Goal: Transaction & Acquisition: Obtain resource

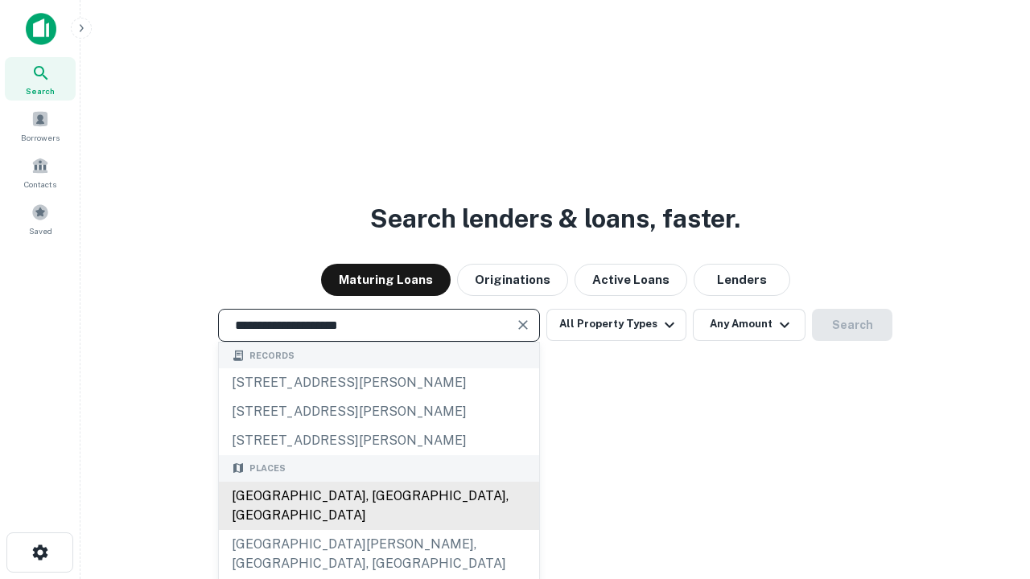
click at [378, 530] on div "[GEOGRAPHIC_DATA], [GEOGRAPHIC_DATA], [GEOGRAPHIC_DATA]" at bounding box center [379, 506] width 320 height 48
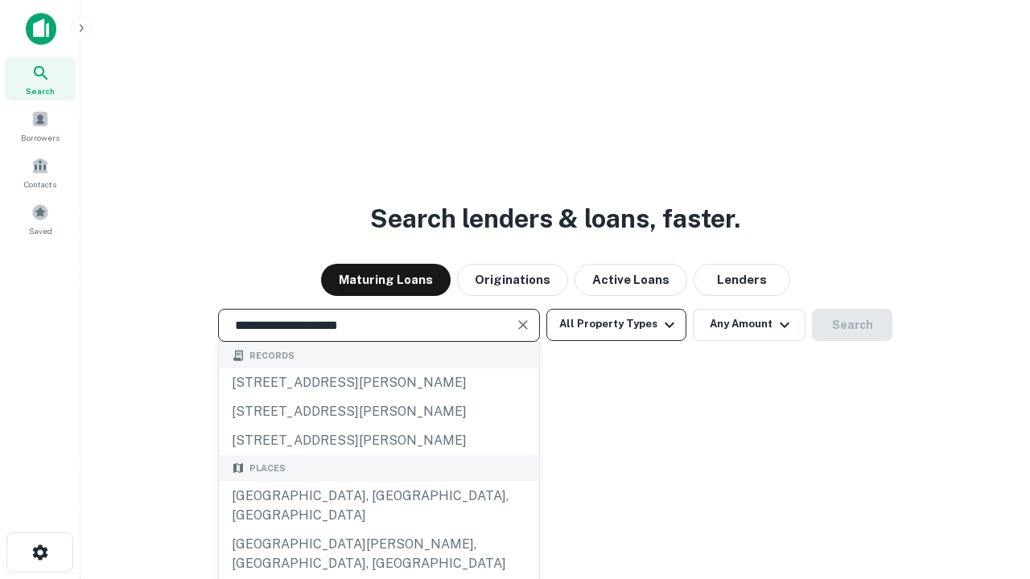
type input "**********"
click at [616, 324] on button "All Property Types" at bounding box center [616, 325] width 140 height 32
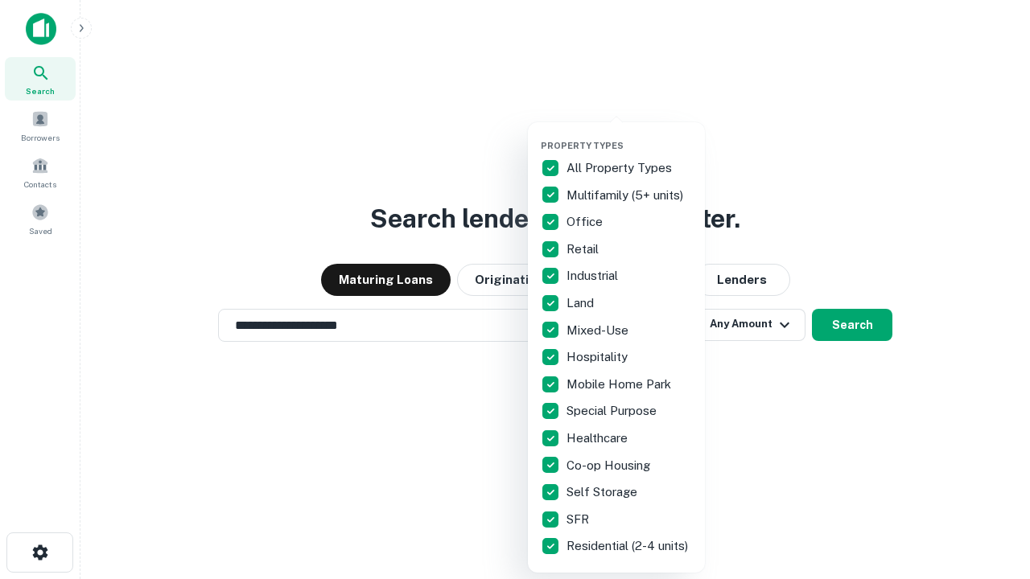
click at [629, 135] on button "button" at bounding box center [629, 135] width 177 height 1
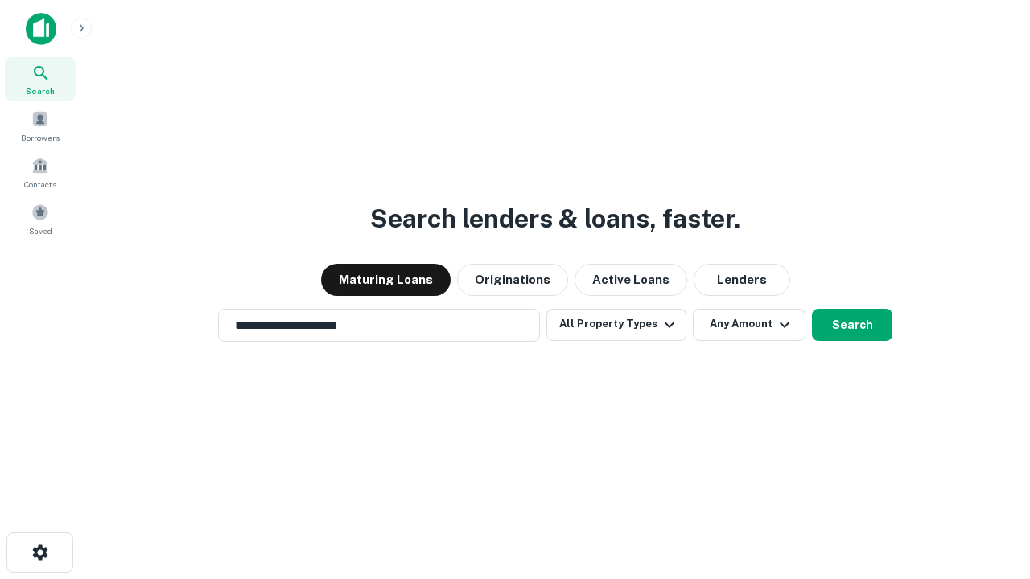
scroll to position [25, 0]
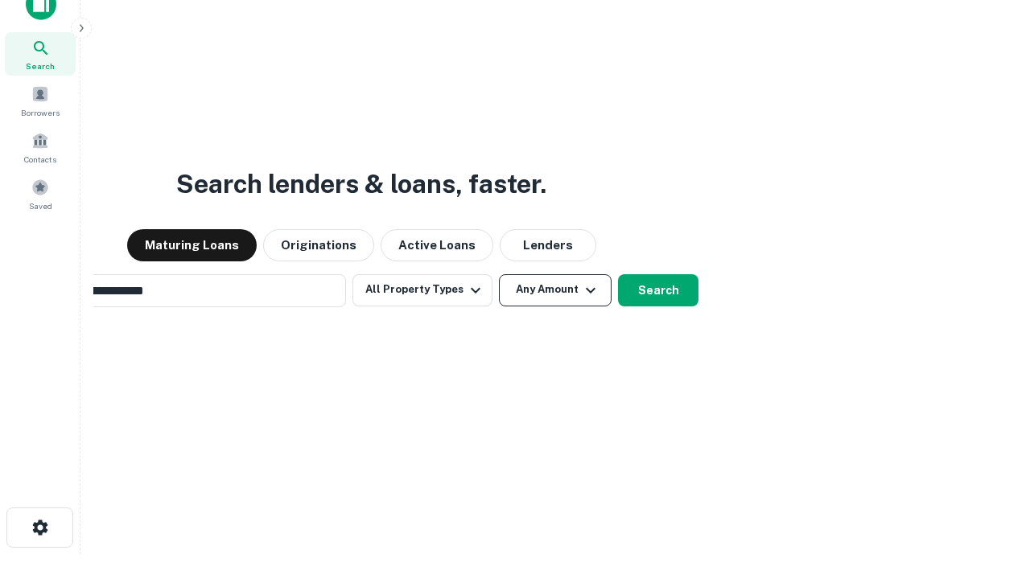
click at [499, 274] on button "Any Amount" at bounding box center [555, 290] width 113 height 32
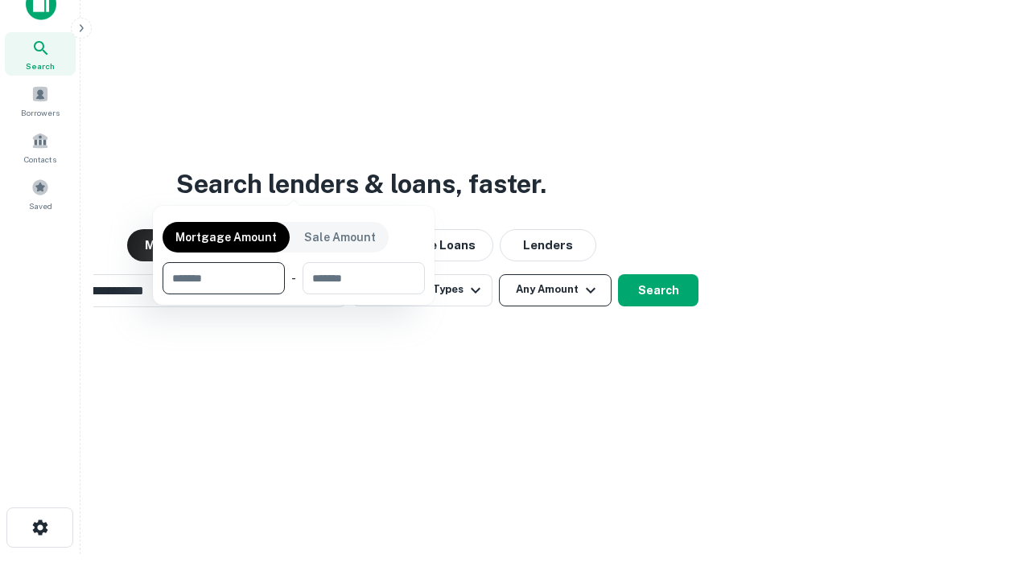
scroll to position [26, 0]
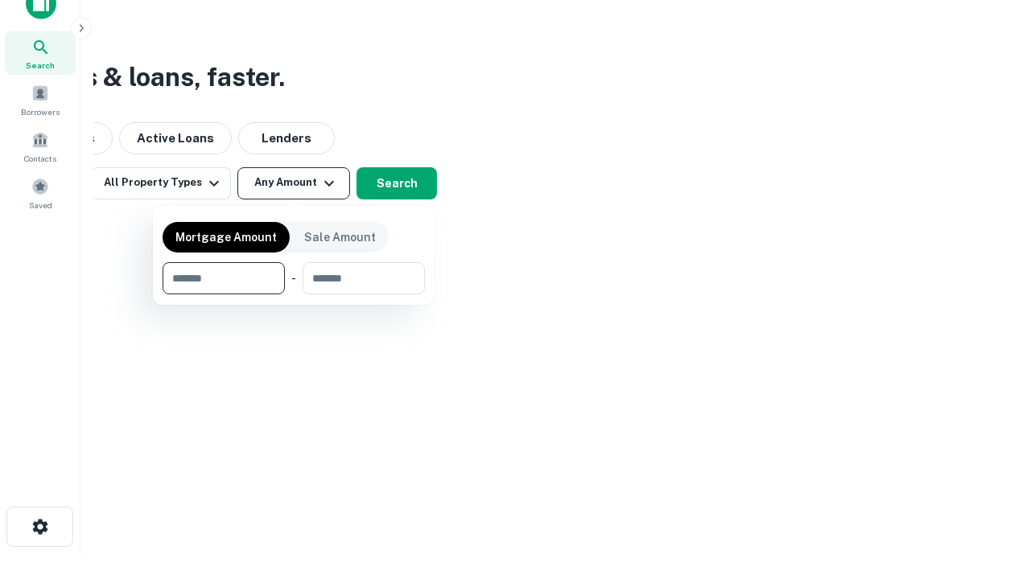
type input "*******"
click at [294, 294] on button "button" at bounding box center [293, 294] width 262 height 1
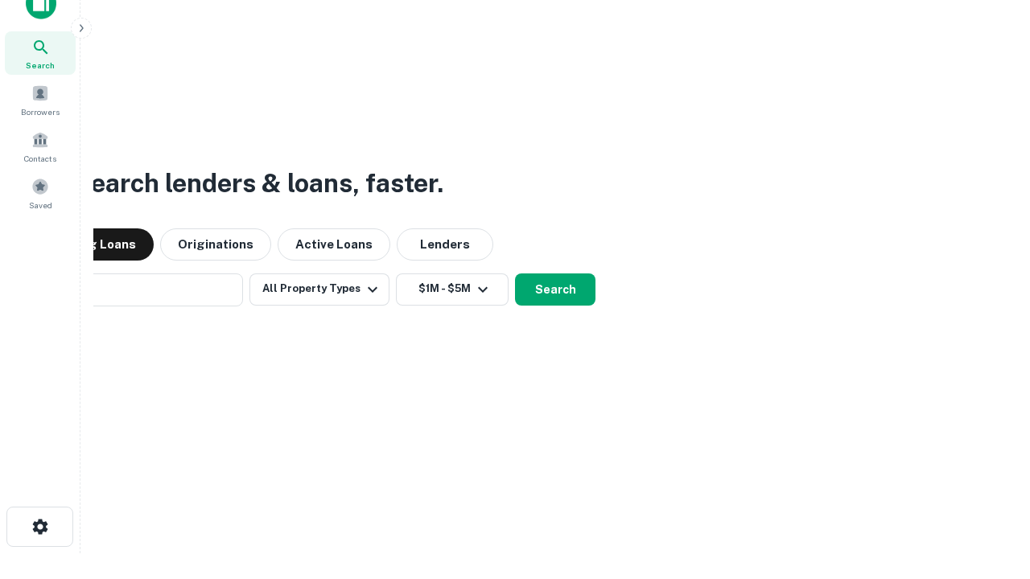
scroll to position [25, 0]
click at [515, 274] on button "Search" at bounding box center [555, 290] width 80 height 32
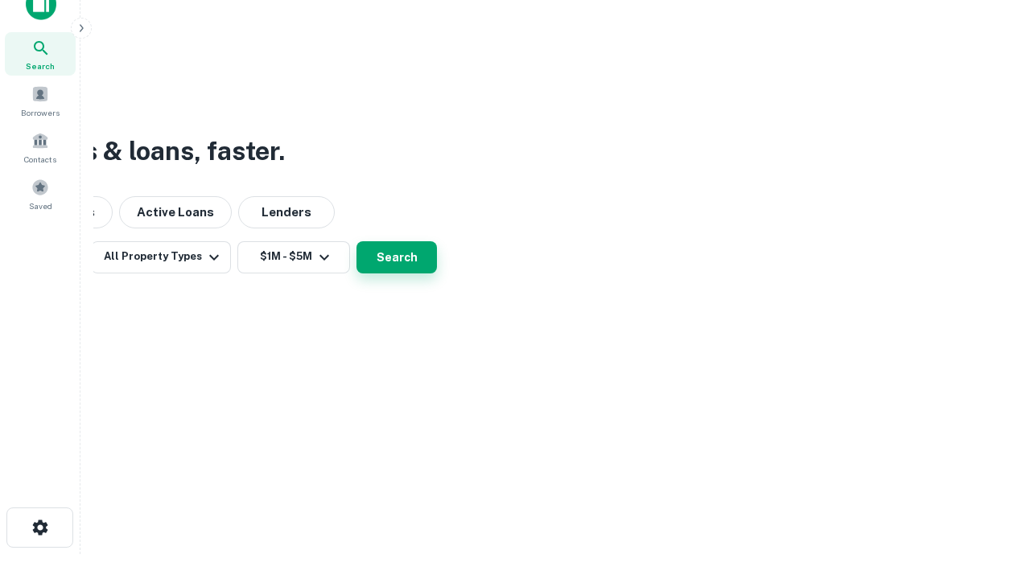
scroll to position [26, 0]
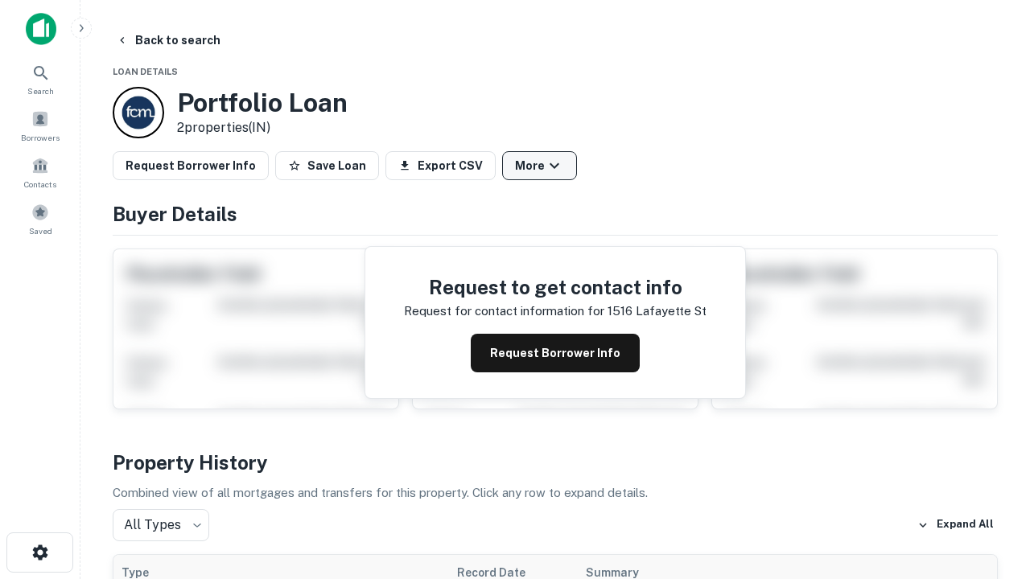
click at [539, 166] on button "More" at bounding box center [539, 165] width 75 height 29
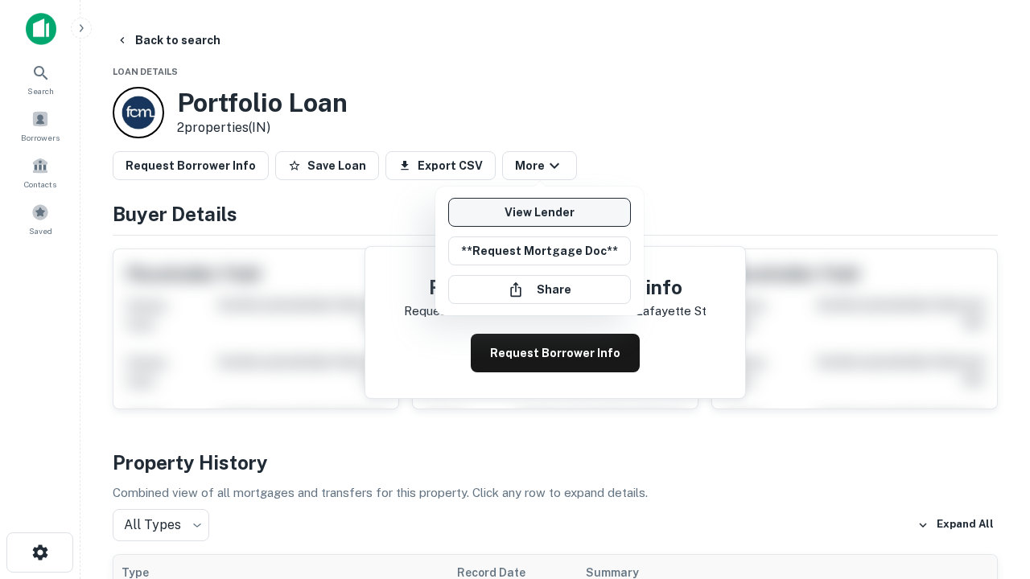
click at [539, 212] on link "View Lender" at bounding box center [539, 212] width 183 height 29
